Goal: Transaction & Acquisition: Purchase product/service

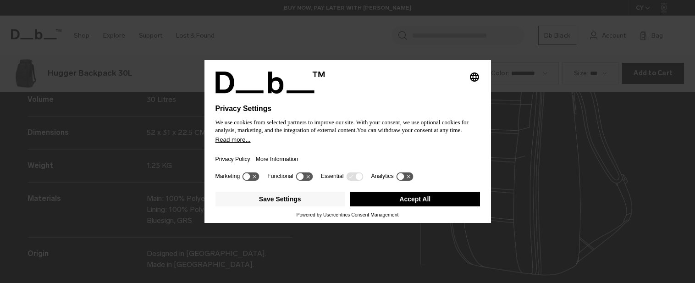
scroll to position [1131, 0]
